Goal: Find specific page/section: Find specific page/section

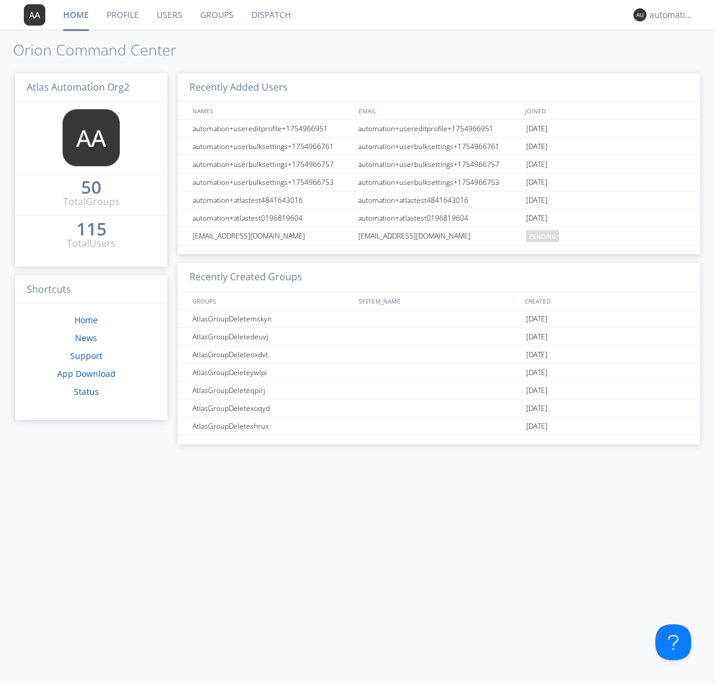
click at [270, 15] on link "Dispatch" at bounding box center [271, 15] width 57 height 30
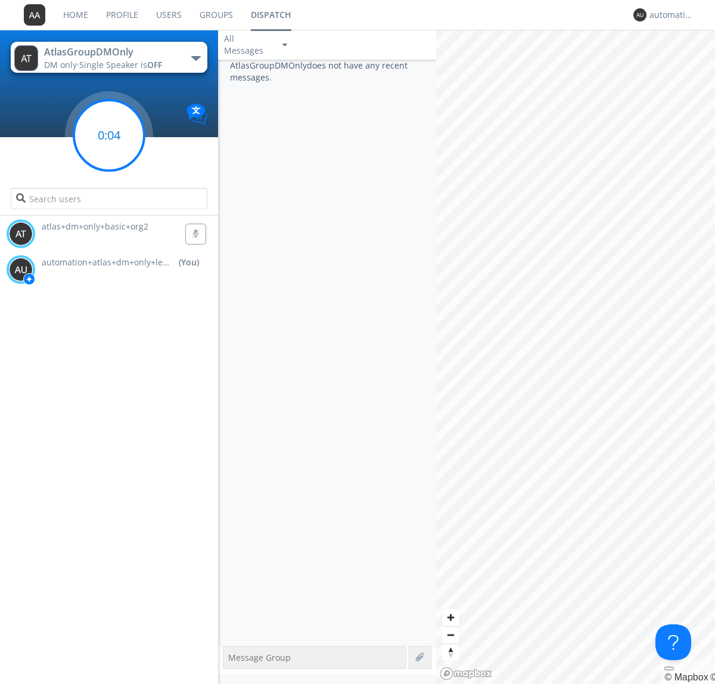
click at [109, 135] on g at bounding box center [109, 135] width 70 height 70
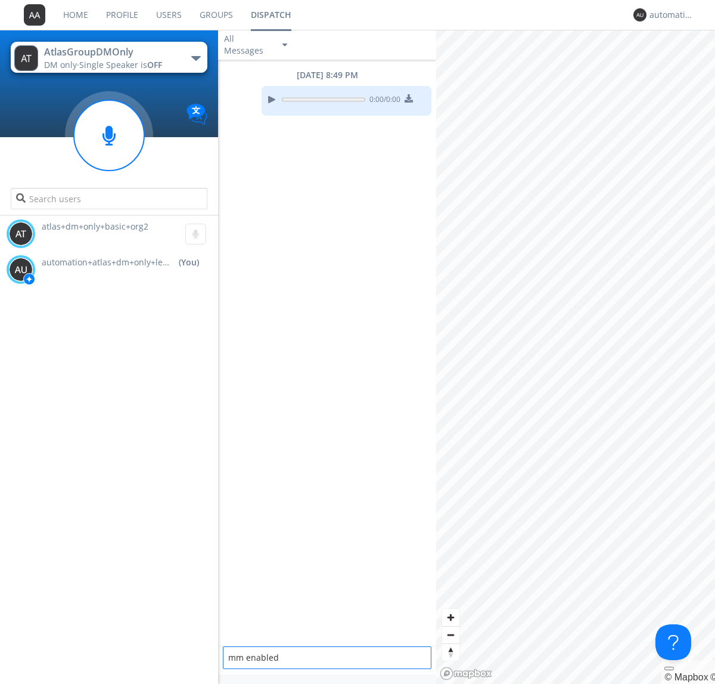
type textarea "mm enabled"
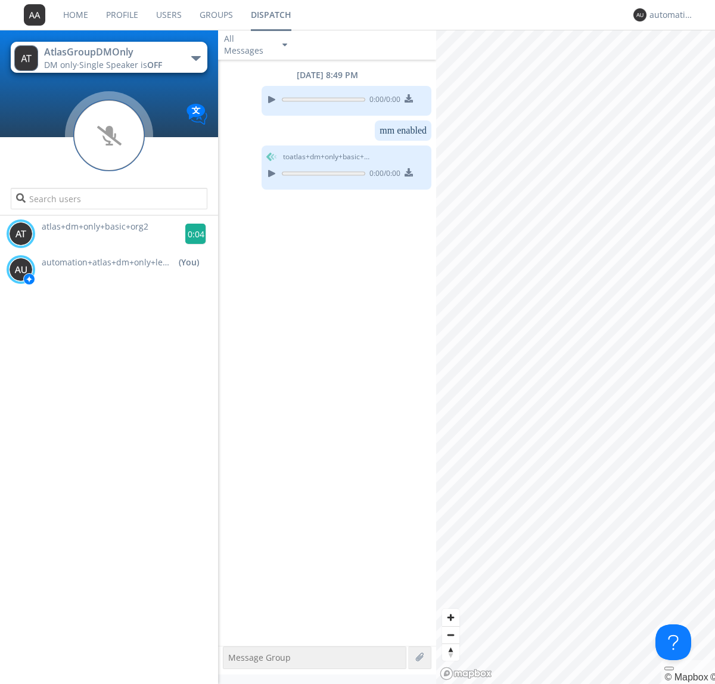
click at [191, 234] on g at bounding box center [195, 234] width 21 height 21
click at [669, 15] on div "automation+atlas+dm+only+lead+org2" at bounding box center [672, 15] width 45 height 12
